Goal: Find specific page/section

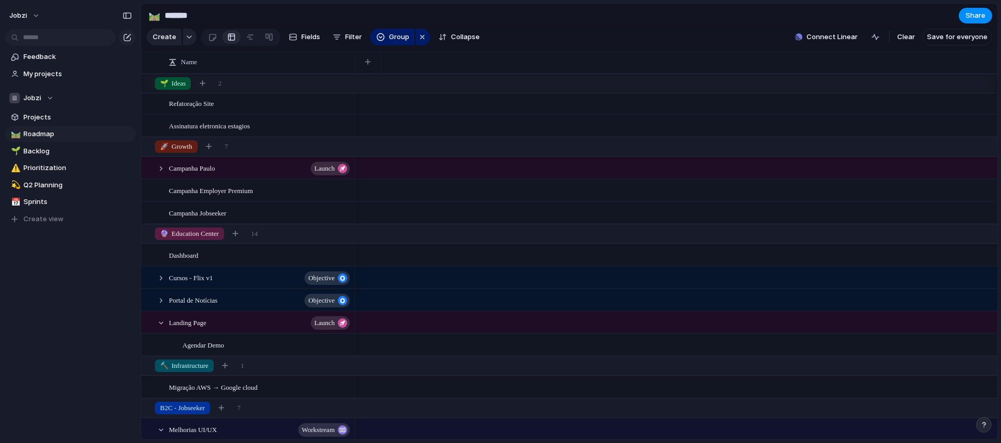
scroll to position [245, 0]
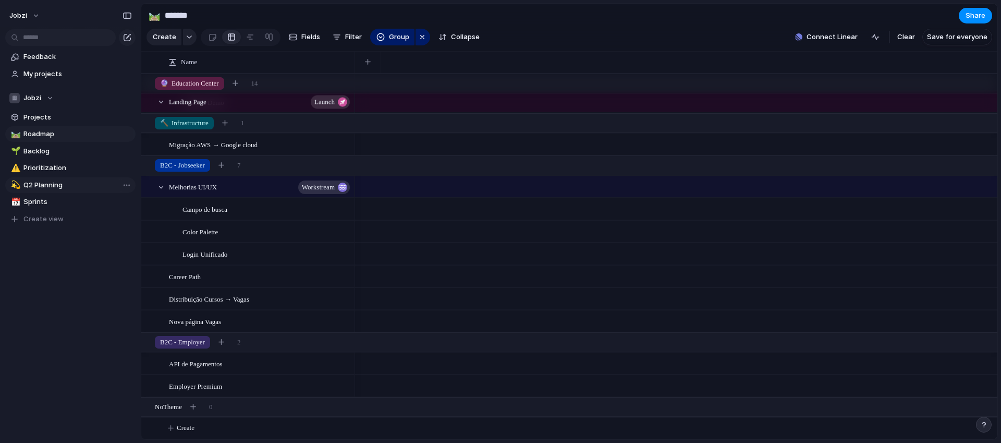
click at [41, 181] on span "Q2 Planning" at bounding box center [77, 185] width 108 height 10
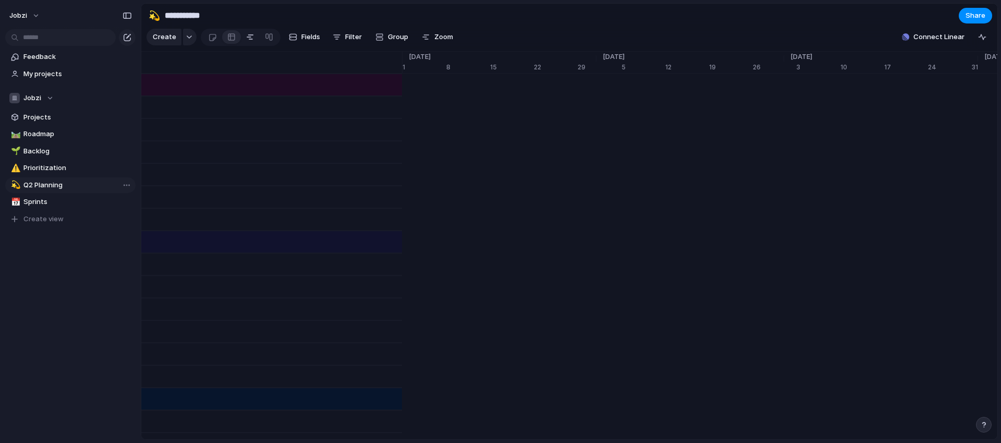
type input "**********"
